Goal: Task Accomplishment & Management: Manage account settings

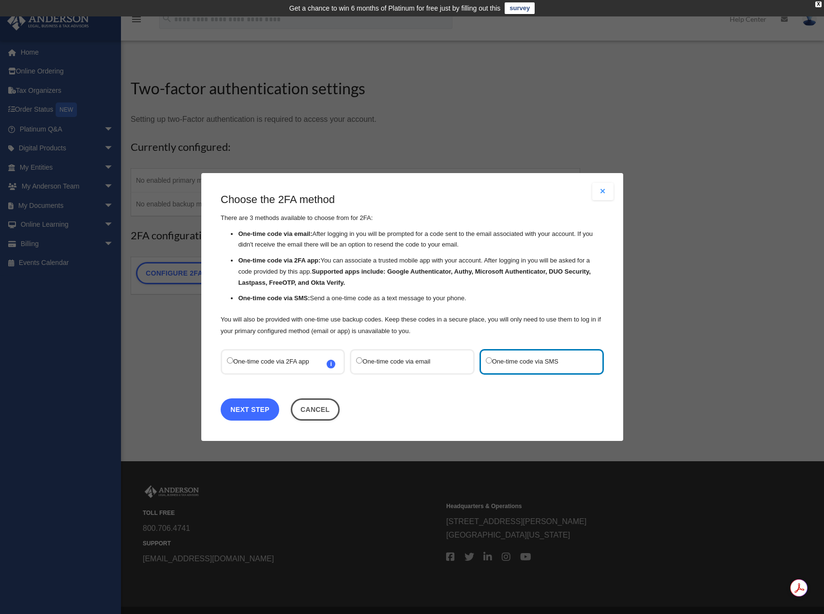
click at [248, 411] on link "Next Step" at bounding box center [250, 410] width 59 height 22
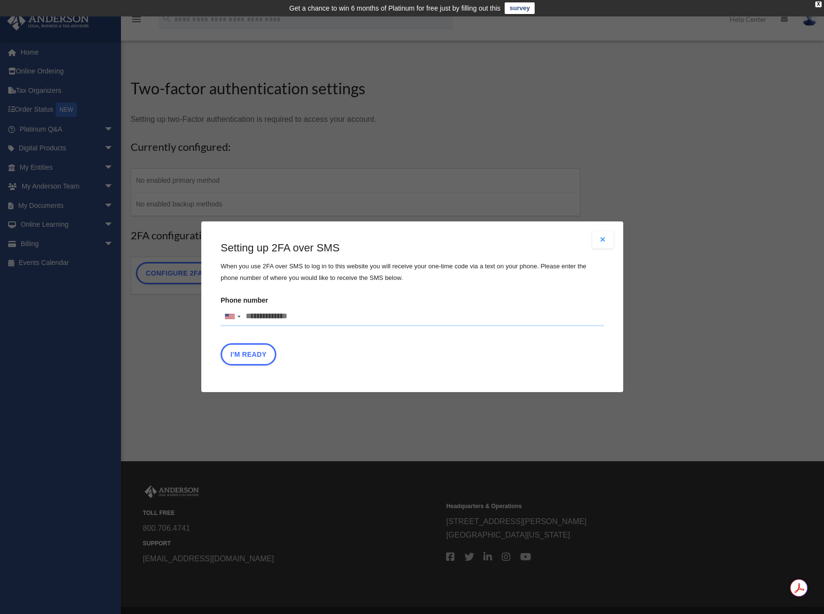
click at [295, 316] on input "Phone number United States +1 United Kingdom +44 Afghanistan (‫افغانستان‬‎) +93…" at bounding box center [412, 316] width 383 height 19
type input "**********"
click at [256, 360] on button "I'm Ready" at bounding box center [249, 355] width 56 height 22
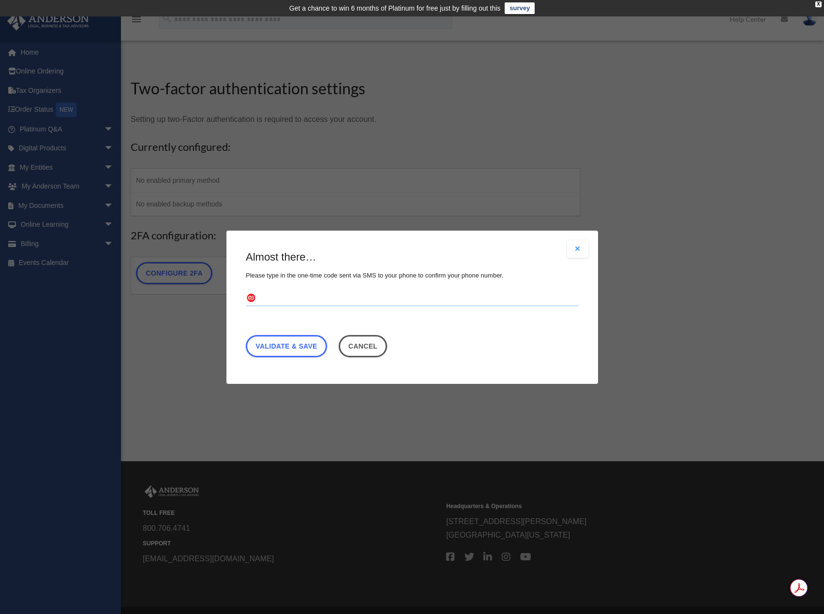
click at [294, 298] on input "text" at bounding box center [412, 298] width 333 height 15
type input "******"
click at [301, 348] on link "Validate & Save" at bounding box center [286, 346] width 81 height 22
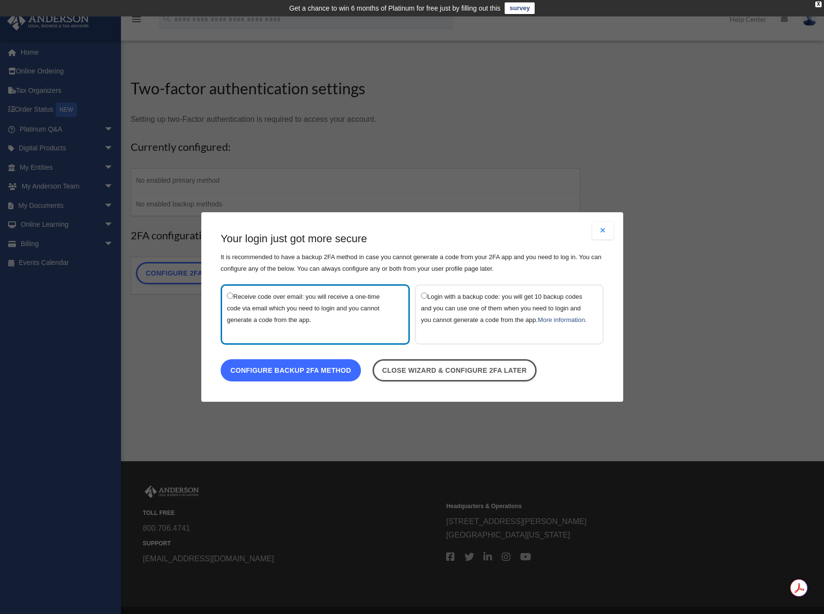
click at [297, 379] on link "Configure backup 2FA method" at bounding box center [291, 370] width 140 height 22
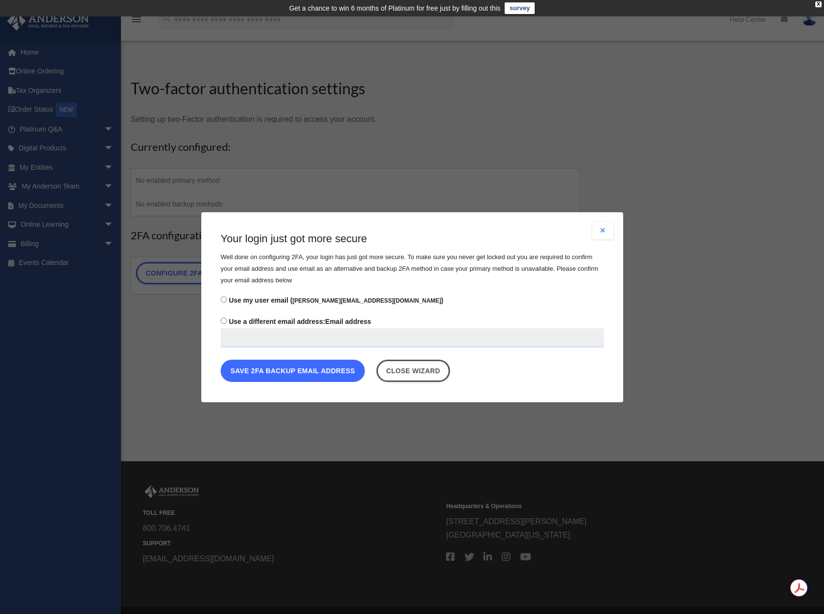
click at [286, 373] on button "Save 2FA backup email address" at bounding box center [293, 370] width 144 height 22
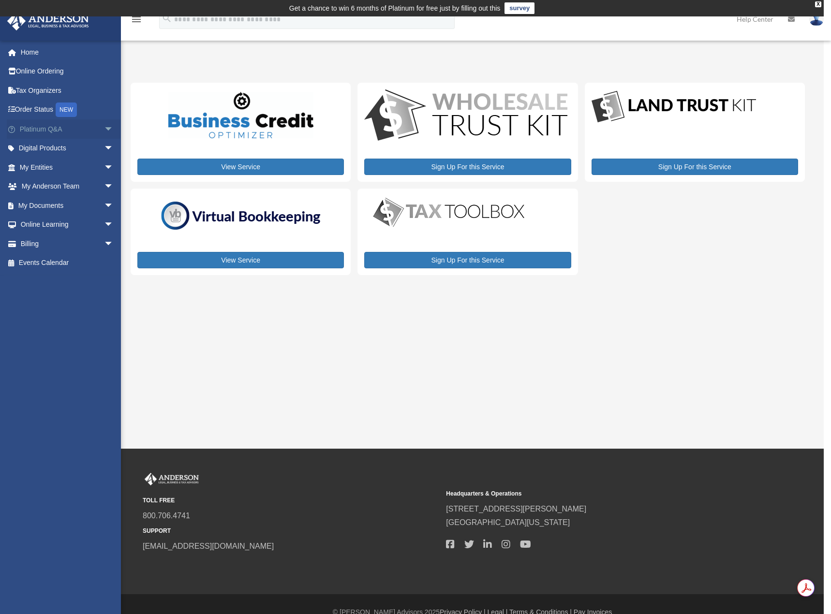
click at [44, 127] on link "Platinum Q&A arrow_drop_down" at bounding box center [67, 128] width 121 height 19
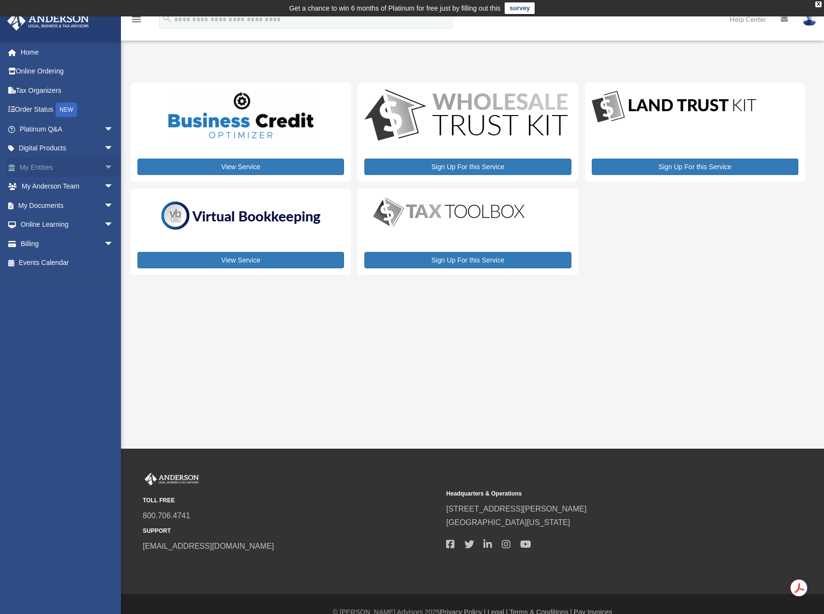
click at [54, 164] on link "My Entities arrow_drop_down" at bounding box center [67, 167] width 121 height 19
click at [104, 166] on span "arrow_drop_down" at bounding box center [113, 168] width 19 height 20
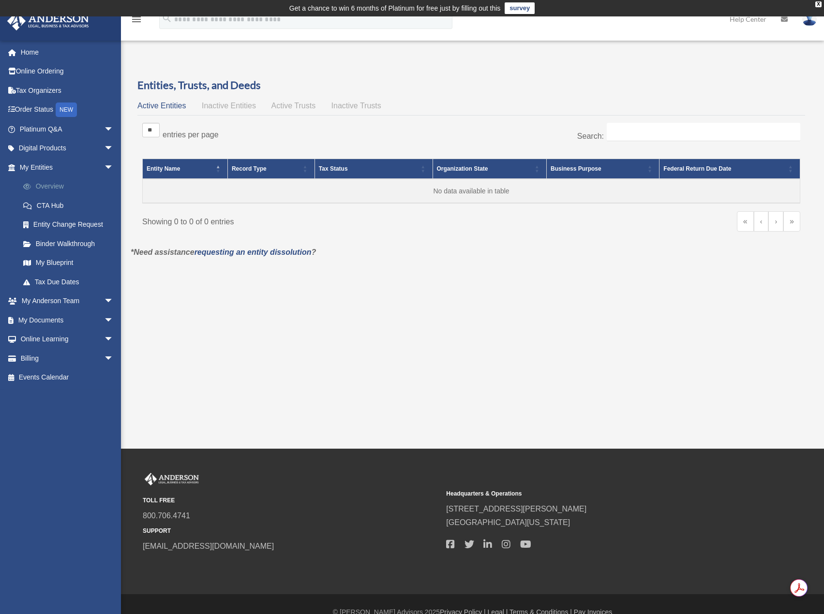
click at [55, 188] on link "Overview" at bounding box center [71, 186] width 115 height 19
click at [104, 301] on span "arrow_drop_down" at bounding box center [113, 302] width 19 height 20
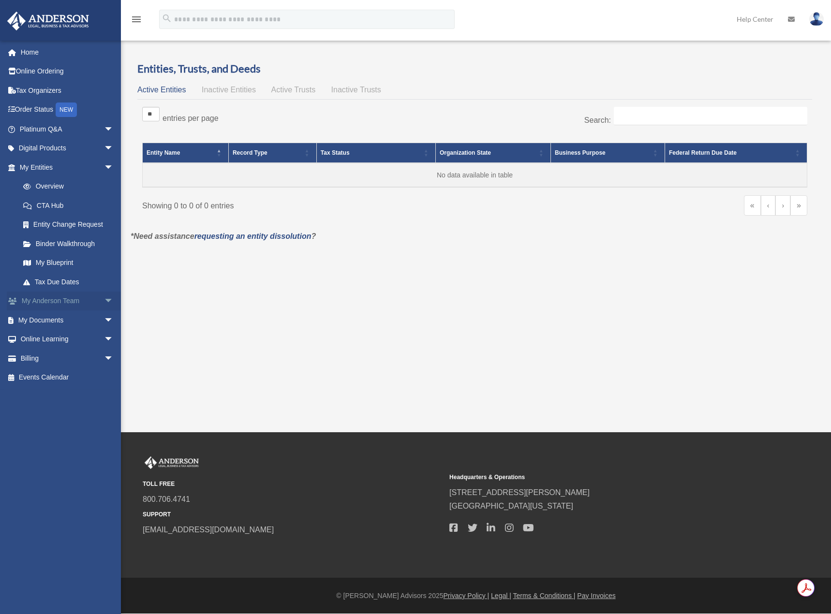
click at [55, 300] on link "My Anderson Team arrow_drop_down" at bounding box center [67, 301] width 121 height 19
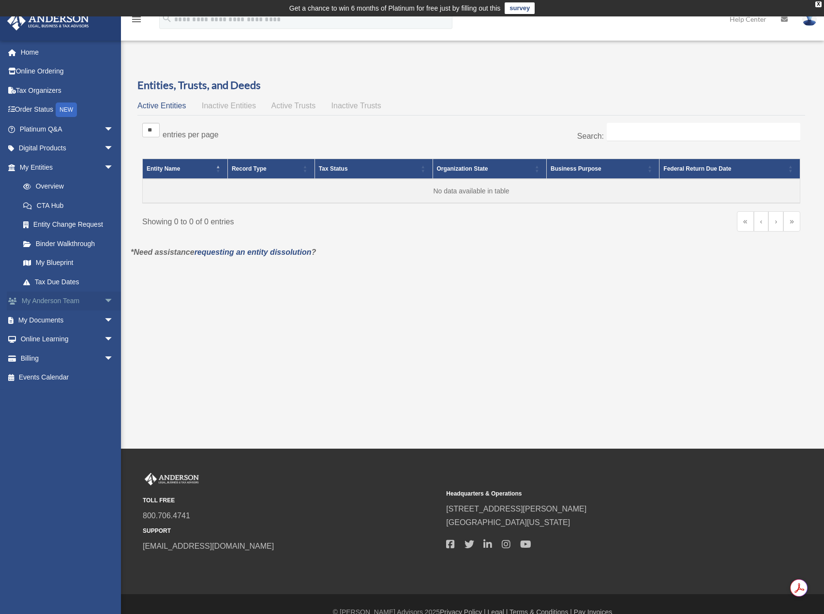
click at [104, 301] on span "arrow_drop_down" at bounding box center [113, 302] width 19 height 20
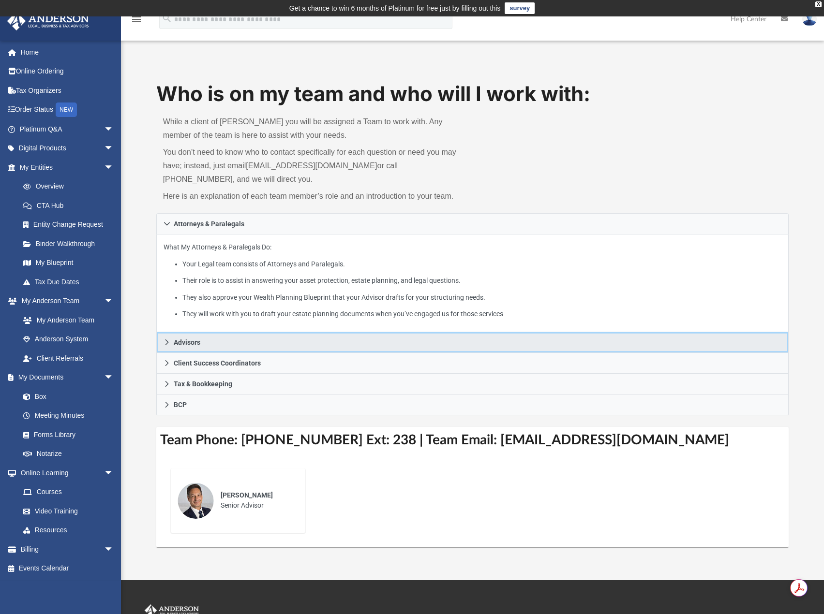
click at [168, 342] on icon at bounding box center [166, 342] width 7 height 7
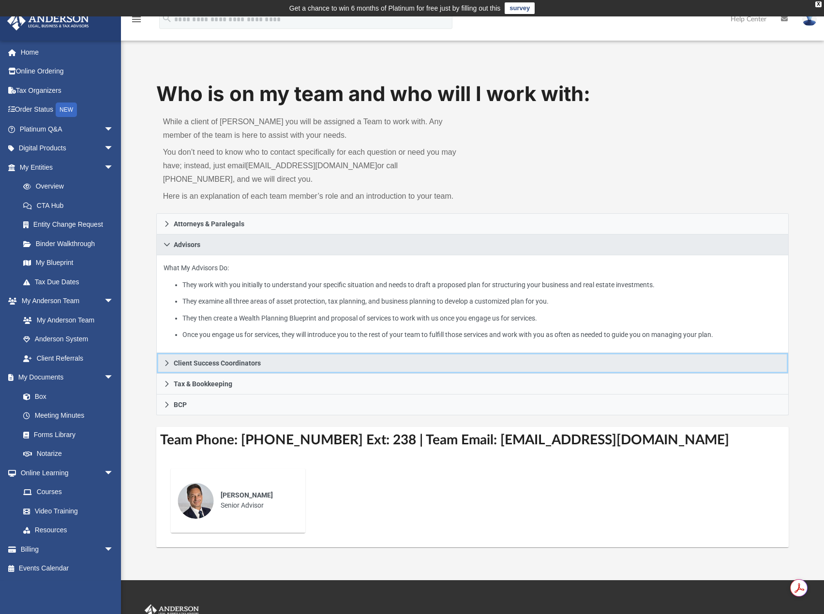
click at [166, 361] on icon at bounding box center [166, 363] width 7 height 7
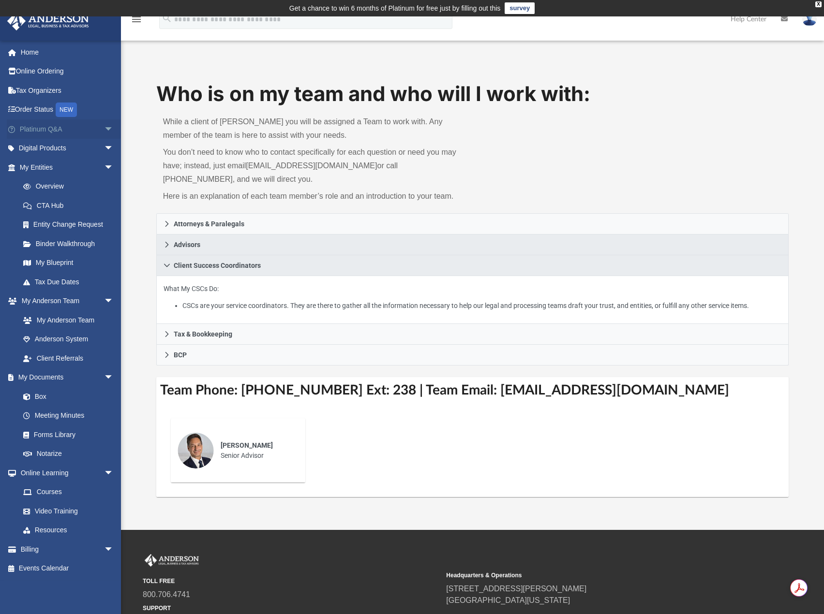
click at [104, 128] on span "arrow_drop_down" at bounding box center [113, 129] width 19 height 20
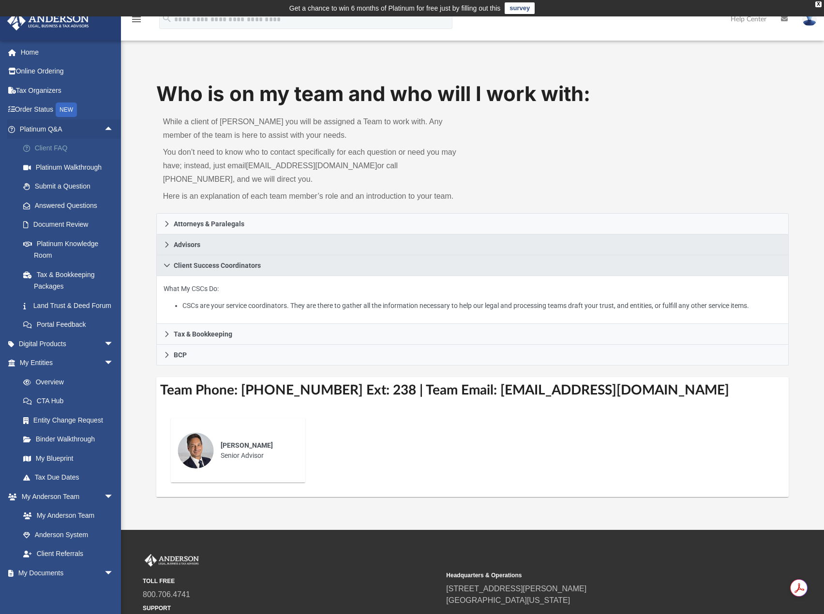
click at [45, 150] on link "Client FAQ" at bounding box center [71, 148] width 115 height 19
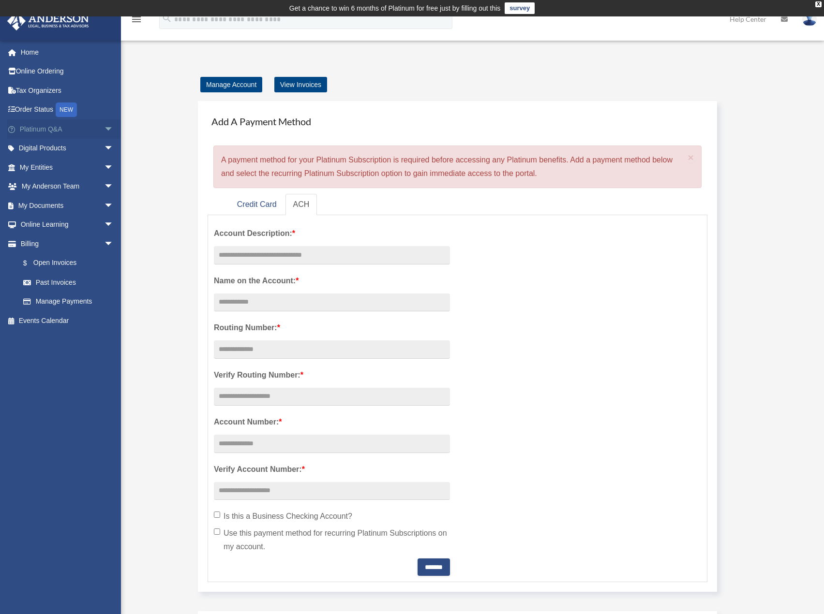
click at [104, 128] on span "arrow_drop_down" at bounding box center [113, 129] width 19 height 20
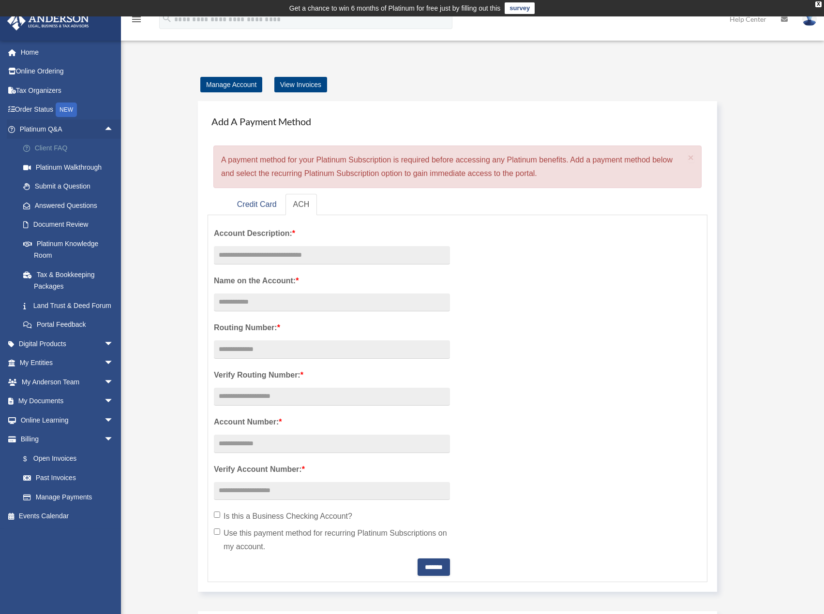
click at [49, 148] on link "Client FAQ" at bounding box center [71, 148] width 115 height 19
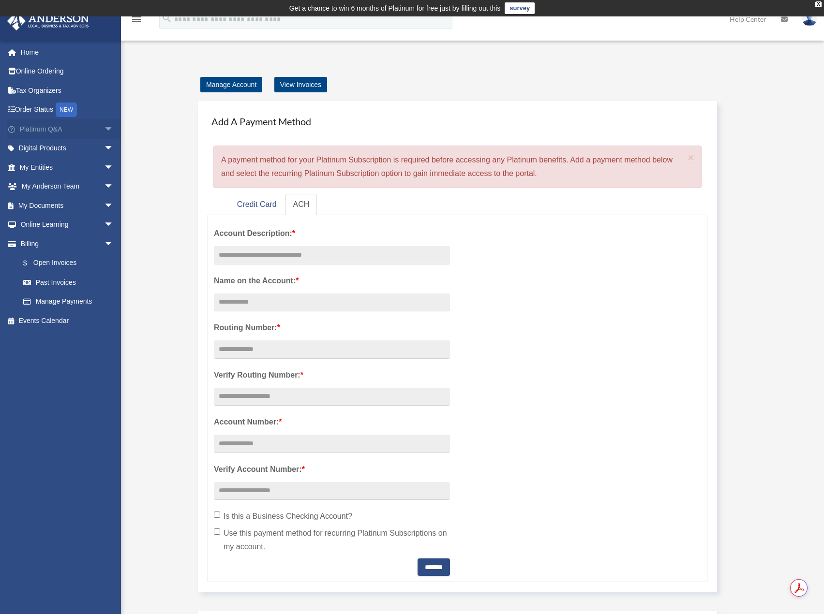
click at [104, 127] on span "arrow_drop_down" at bounding box center [113, 129] width 19 height 20
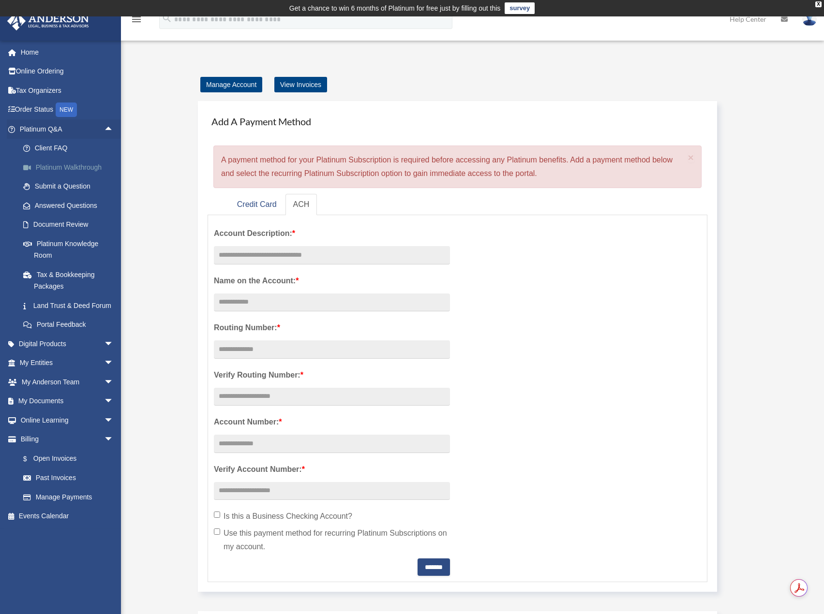
click at [61, 166] on link "Platinum Walkthrough" at bounding box center [71, 167] width 115 height 19
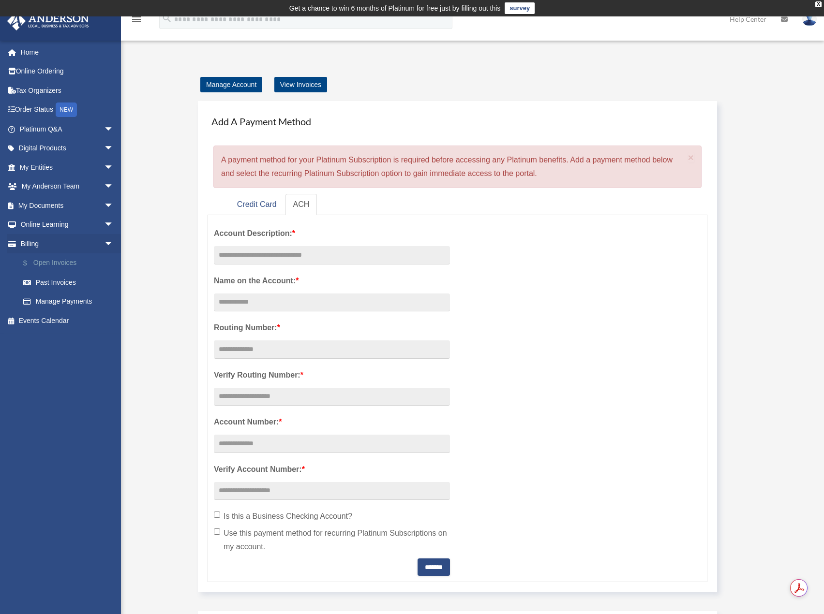
click at [42, 266] on link "$ Open Invoices" at bounding box center [71, 263] width 115 height 20
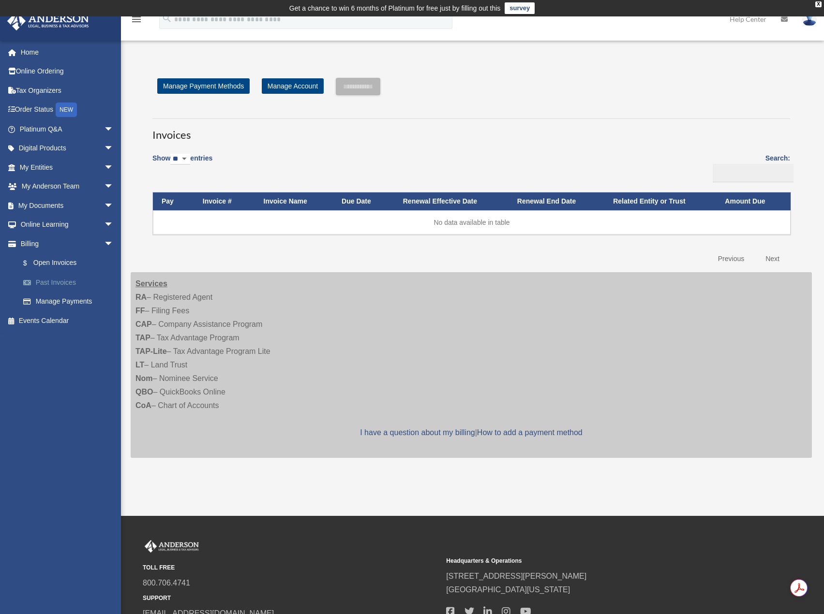
click at [52, 282] on link "Past Invoices" at bounding box center [71, 282] width 115 height 19
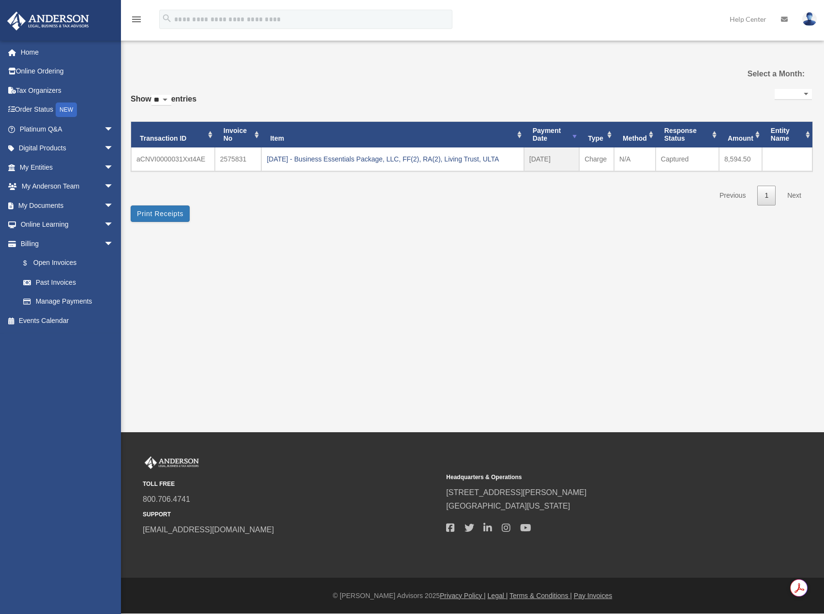
select select
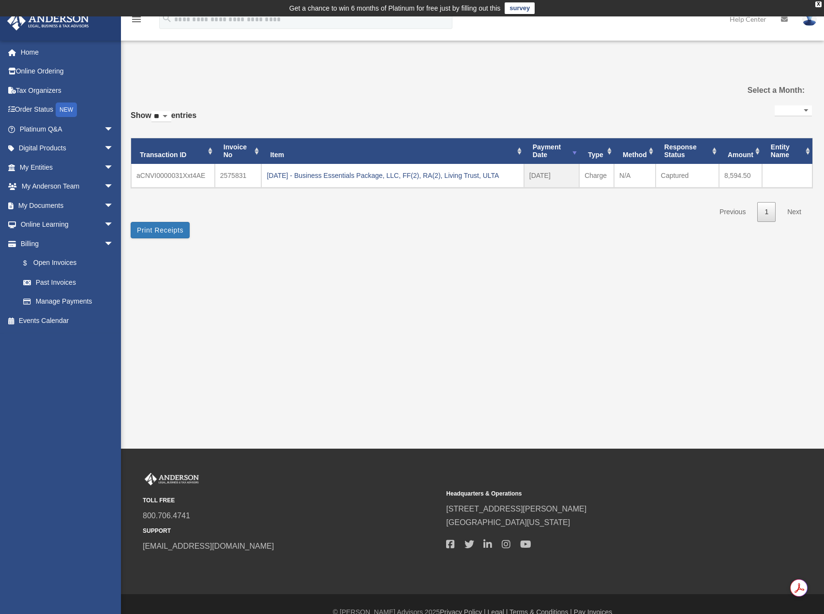
click at [804, 20] on img at bounding box center [809, 19] width 15 height 14
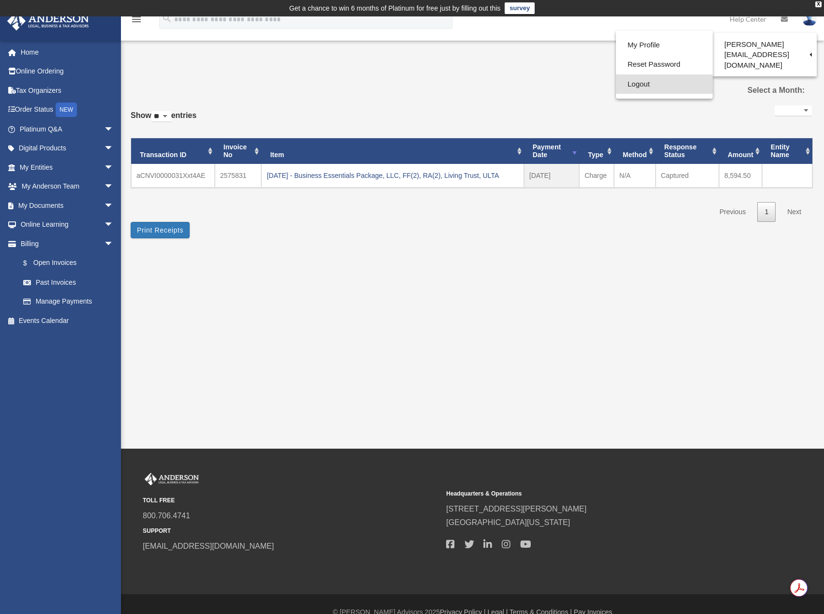
click at [637, 81] on link "Logout" at bounding box center [664, 84] width 97 height 20
